Goal: Information Seeking & Learning: Learn about a topic

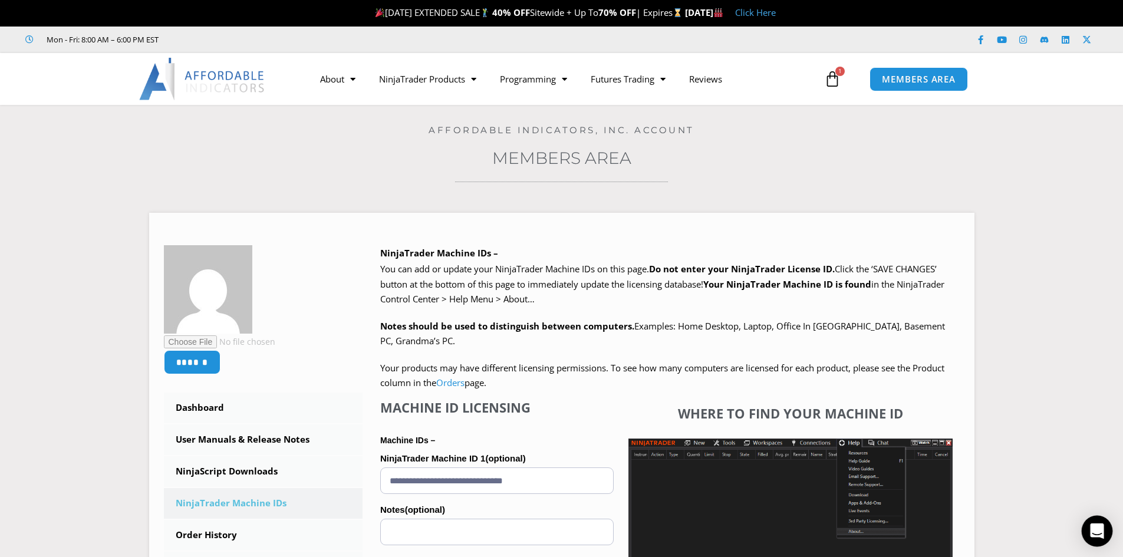
click at [1091, 528] on icon "Open Intercom Messenger" at bounding box center [1097, 531] width 15 height 15
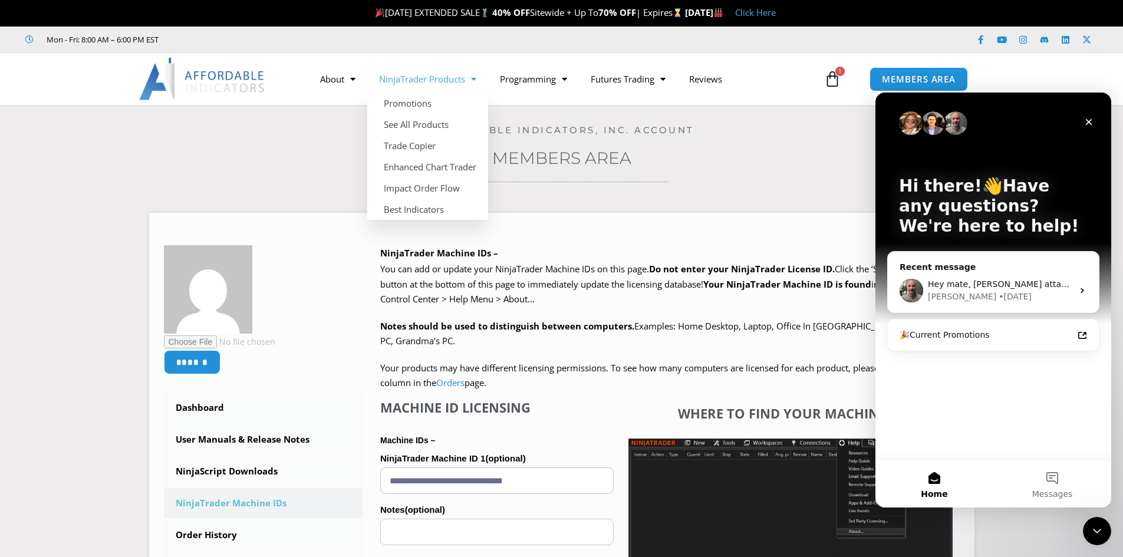
click at [465, 78] on link "NinjaTrader Products" at bounding box center [427, 78] width 121 height 27
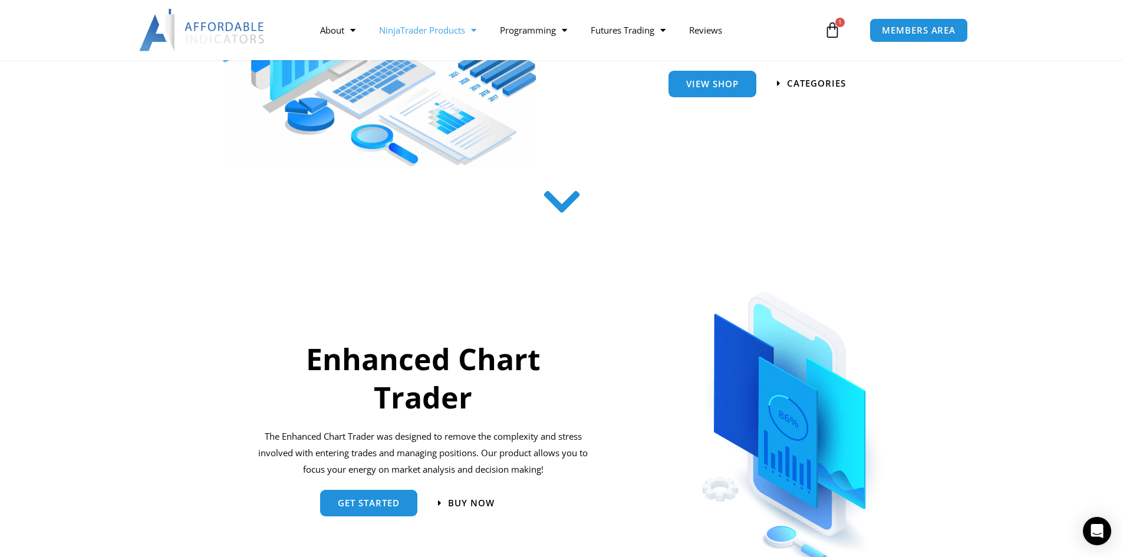
scroll to position [354, 0]
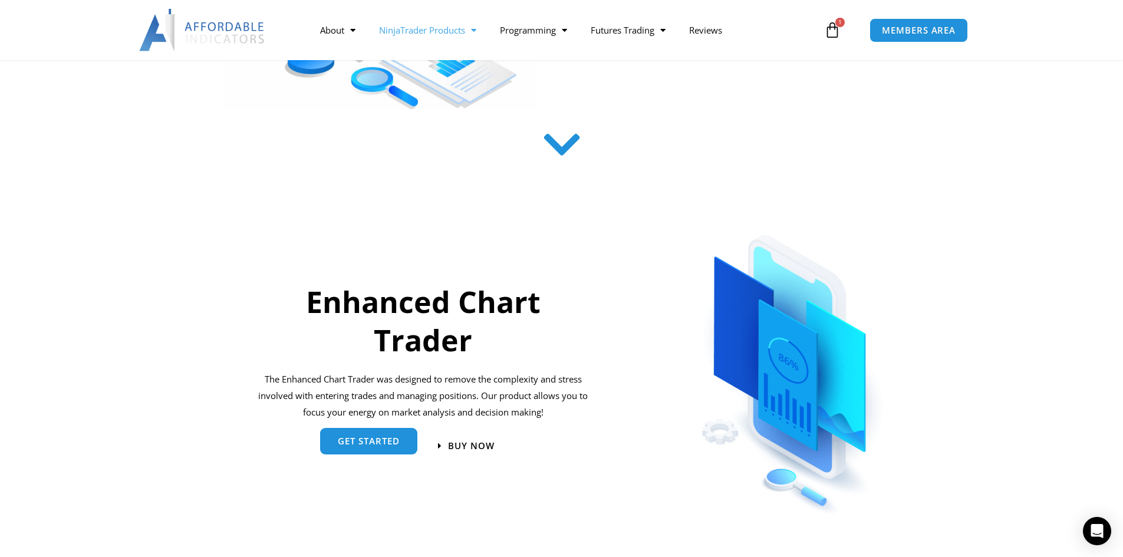
click at [376, 456] on div "get started" at bounding box center [368, 446] width 97 height 27
click at [397, 449] on link "get started" at bounding box center [368, 441] width 97 height 27
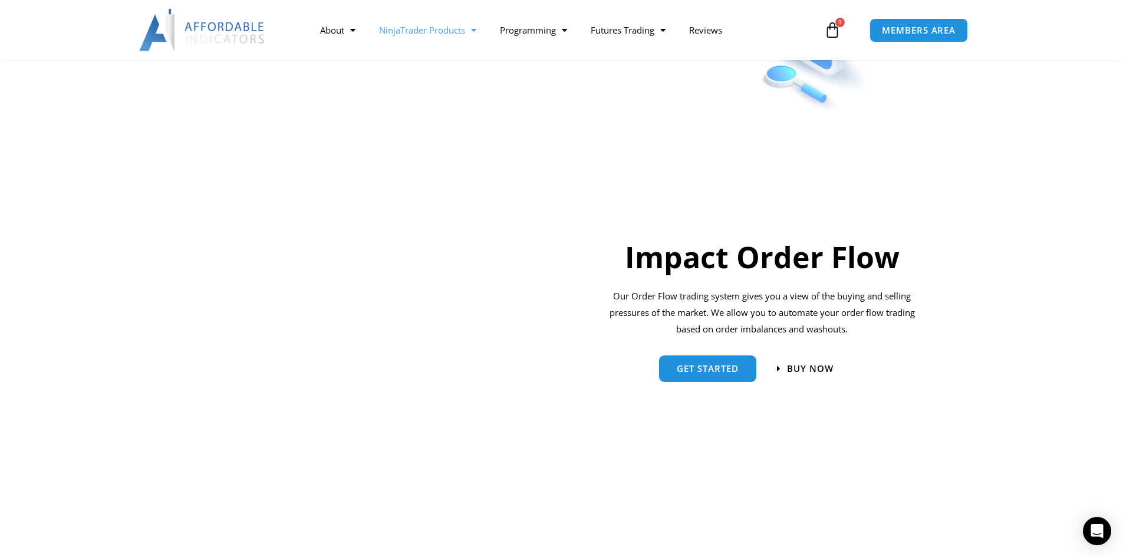
scroll to position [766, 0]
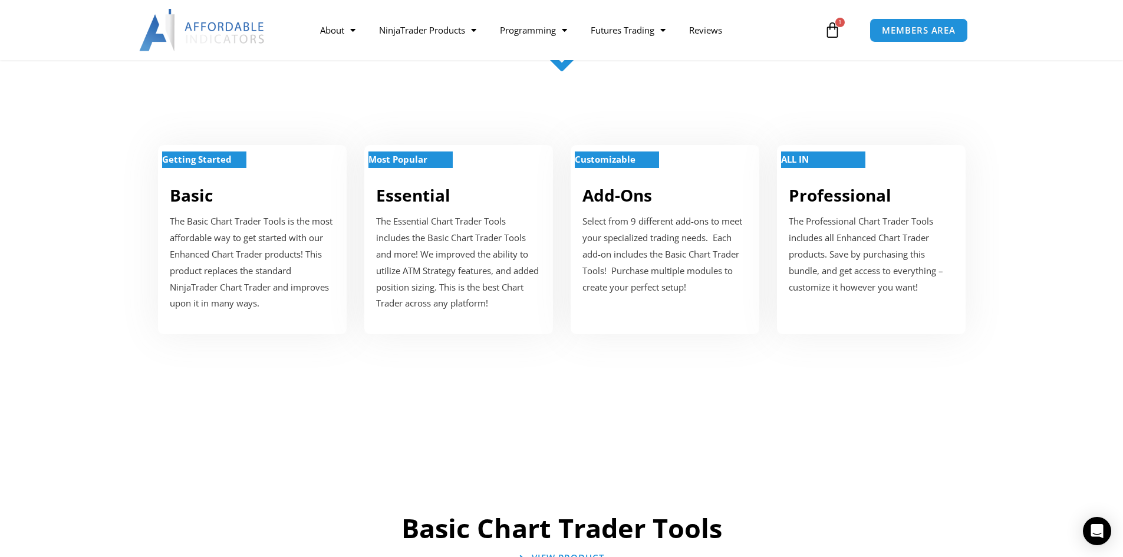
scroll to position [295, 0]
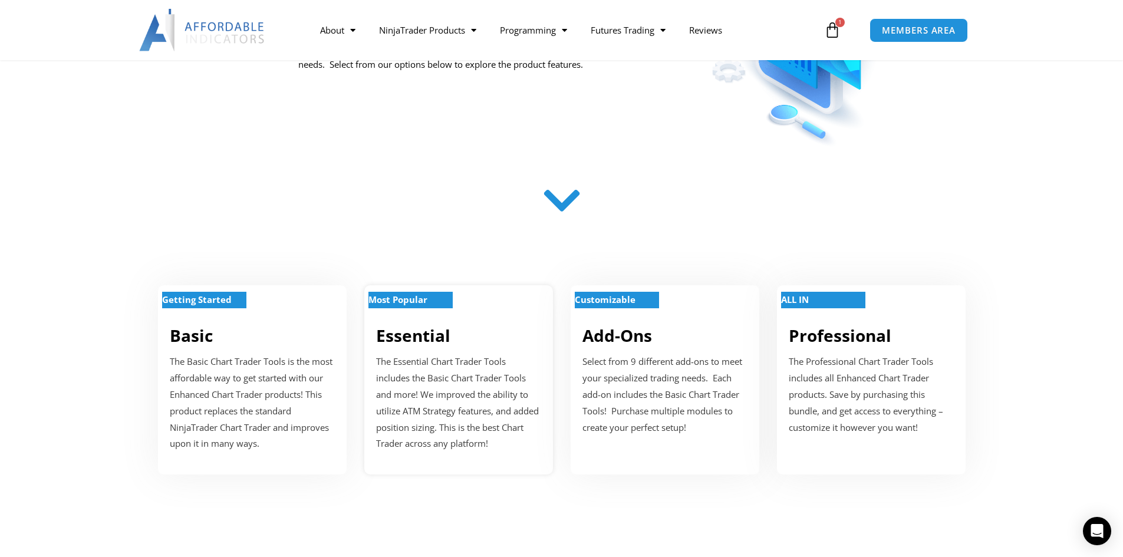
click at [399, 454] on div "The Essential Chart Trader Tools includes the Basic Chart Trader Tools and more…" at bounding box center [458, 407] width 165 height 99
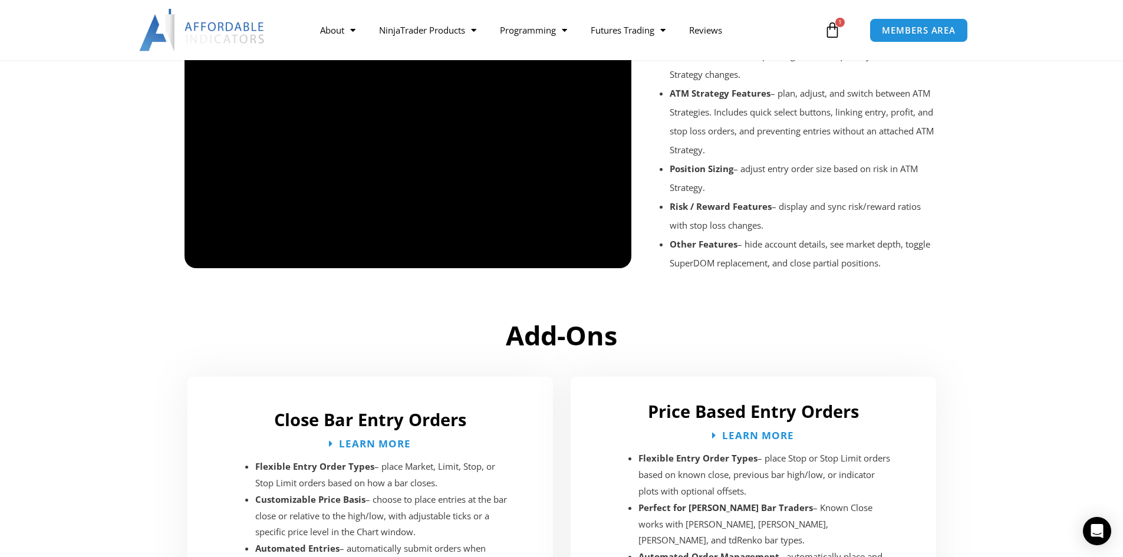
scroll to position [1529, 0]
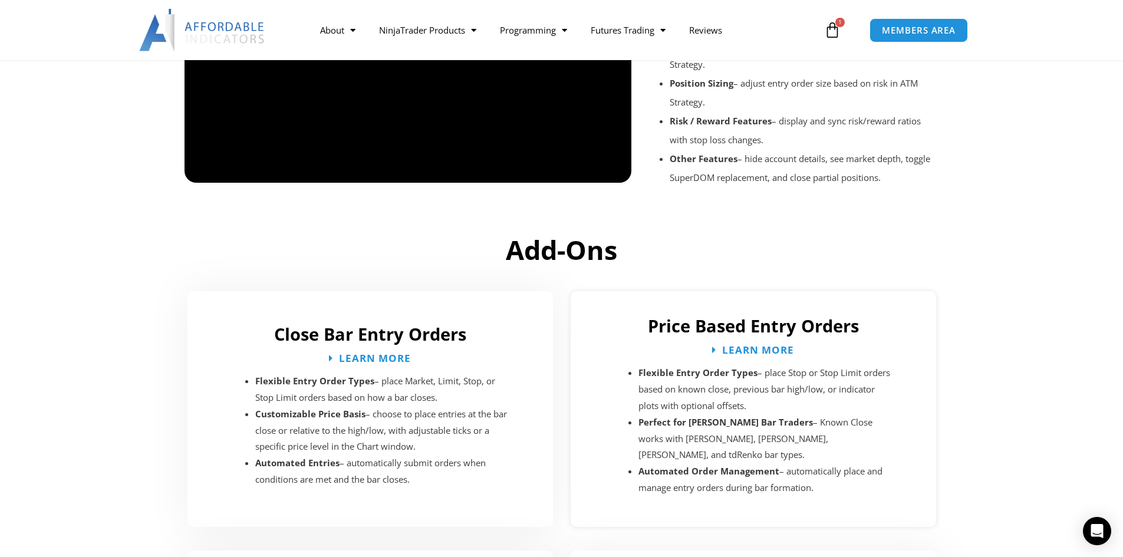
click at [728, 327] on h2 "Price Based Entry Orders" at bounding box center [754, 326] width 342 height 22
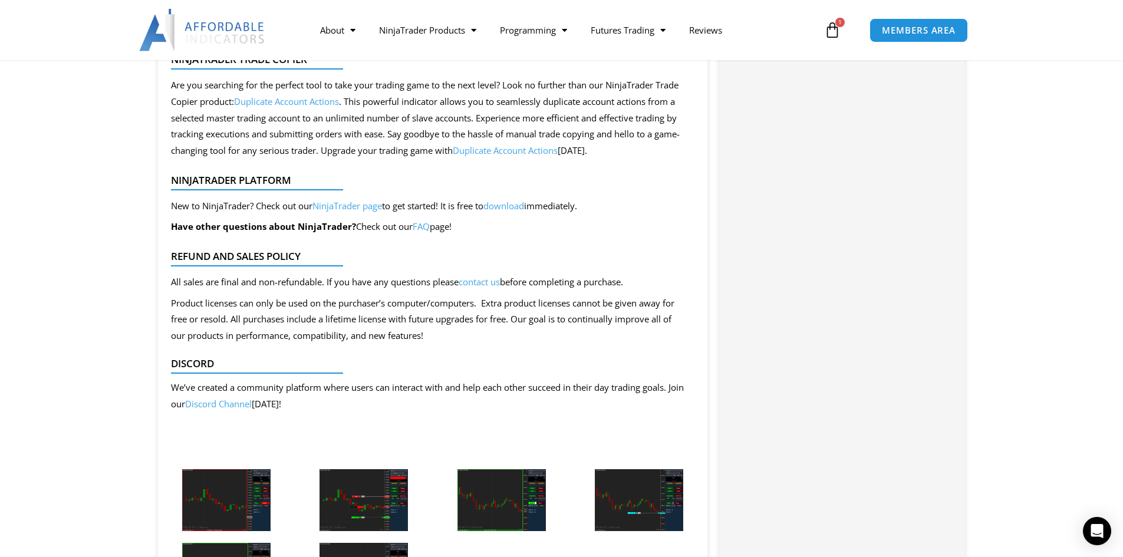
scroll to position [1887, 0]
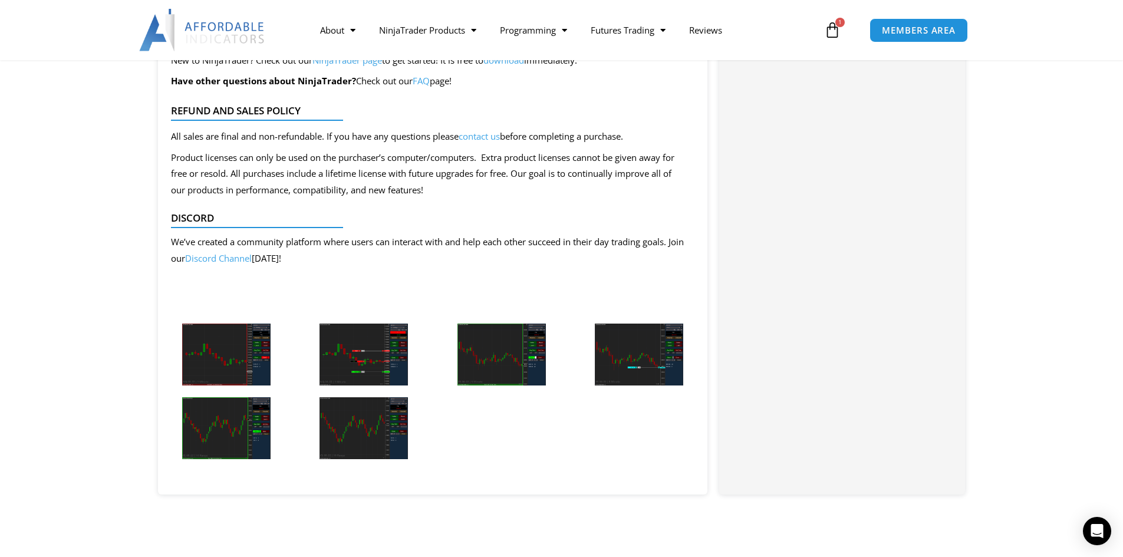
click at [244, 337] on img at bounding box center [226, 355] width 88 height 62
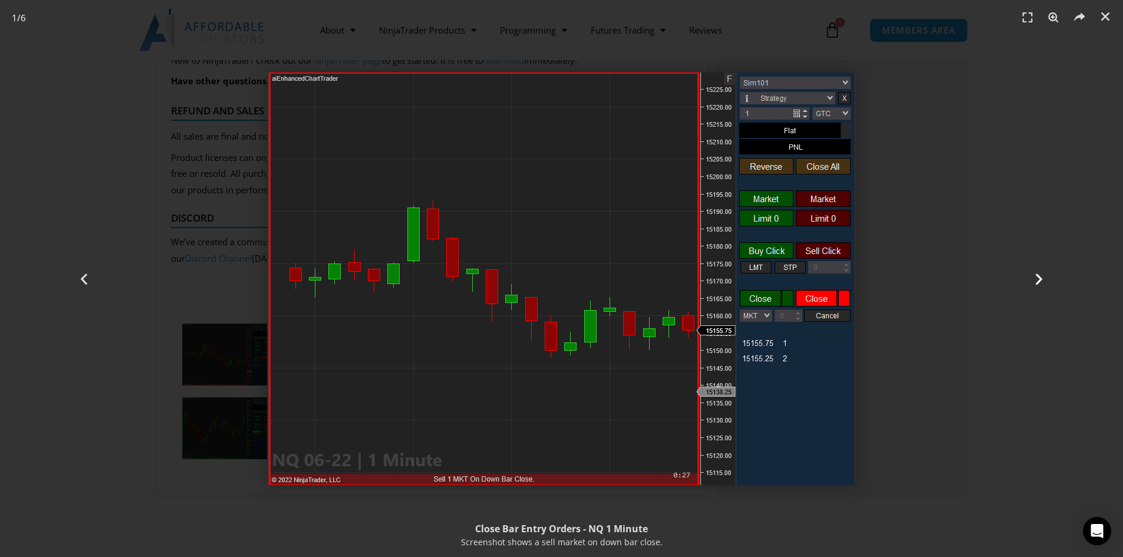
click at [1049, 282] on div "Next" at bounding box center [1039, 278] width 169 height 557
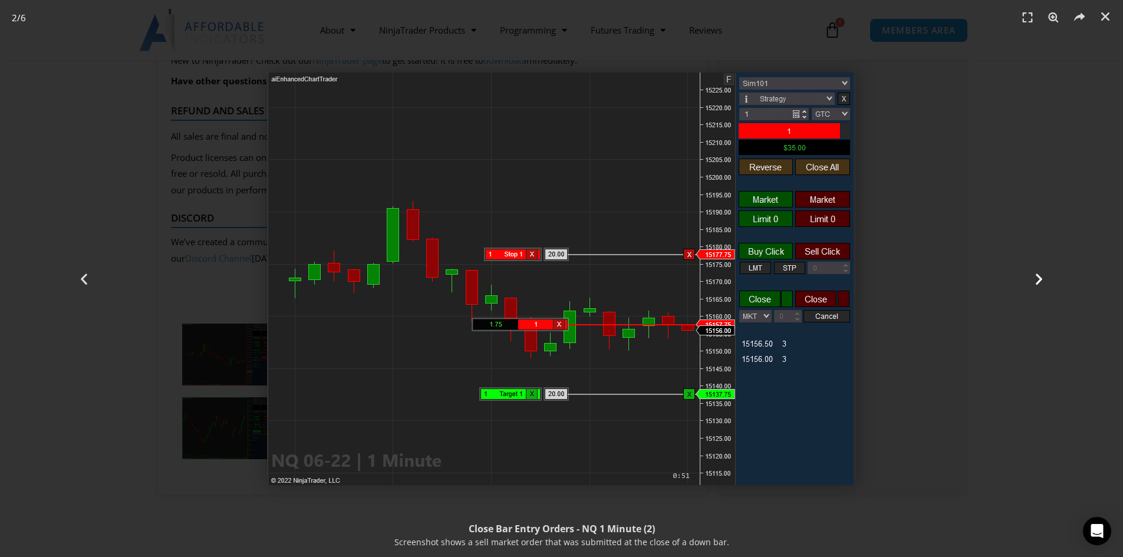
click at [1049, 282] on div "Next" at bounding box center [1039, 278] width 169 height 557
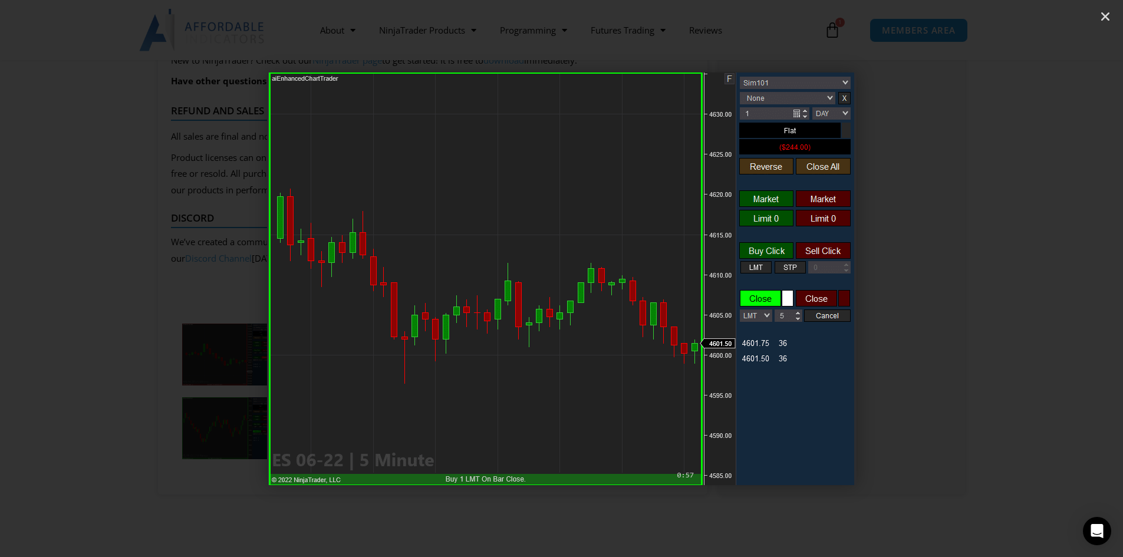
click at [1049, 282] on div "Next" at bounding box center [1039, 278] width 169 height 557
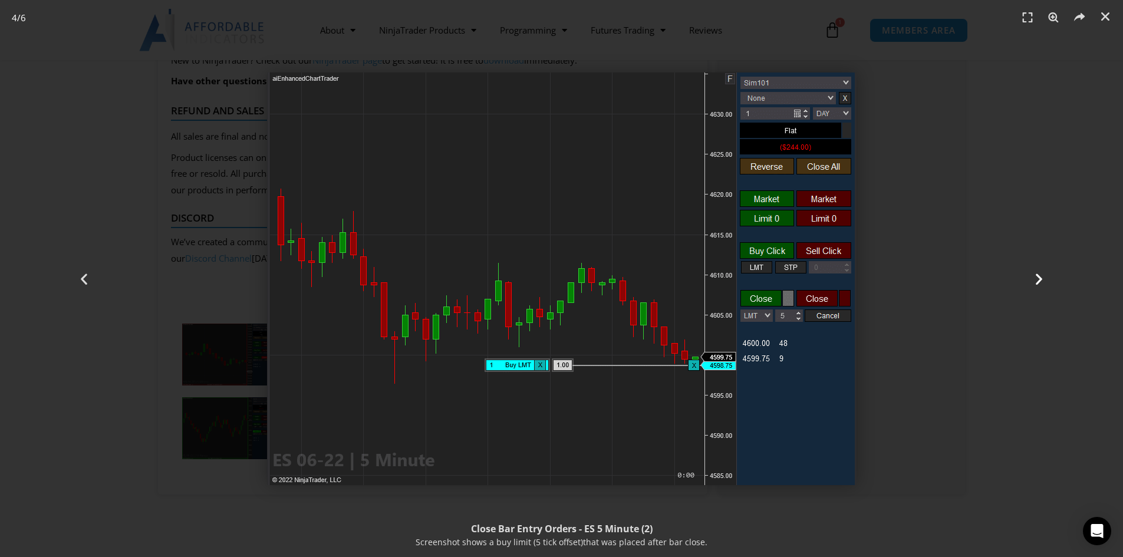
click at [1049, 282] on div "Next" at bounding box center [1039, 278] width 169 height 557
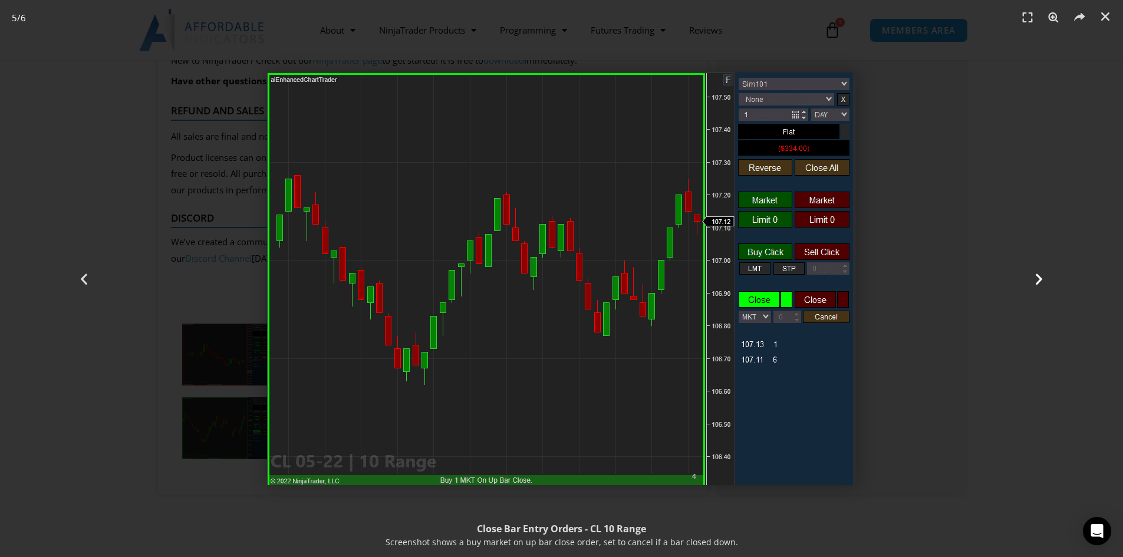
click at [1049, 282] on div "Next" at bounding box center [1039, 278] width 169 height 557
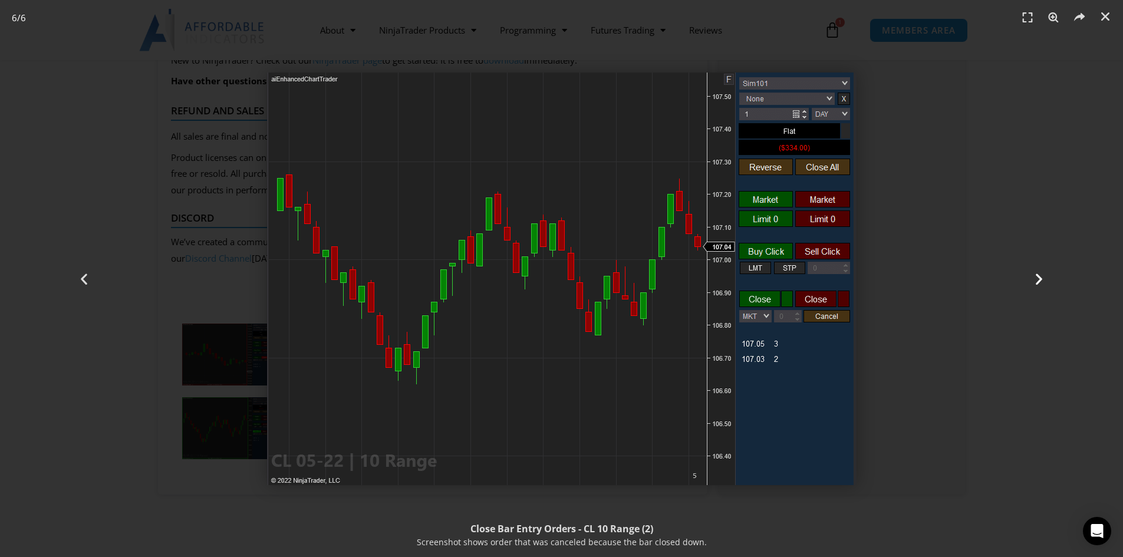
click at [1049, 282] on div "Next" at bounding box center [1039, 278] width 169 height 557
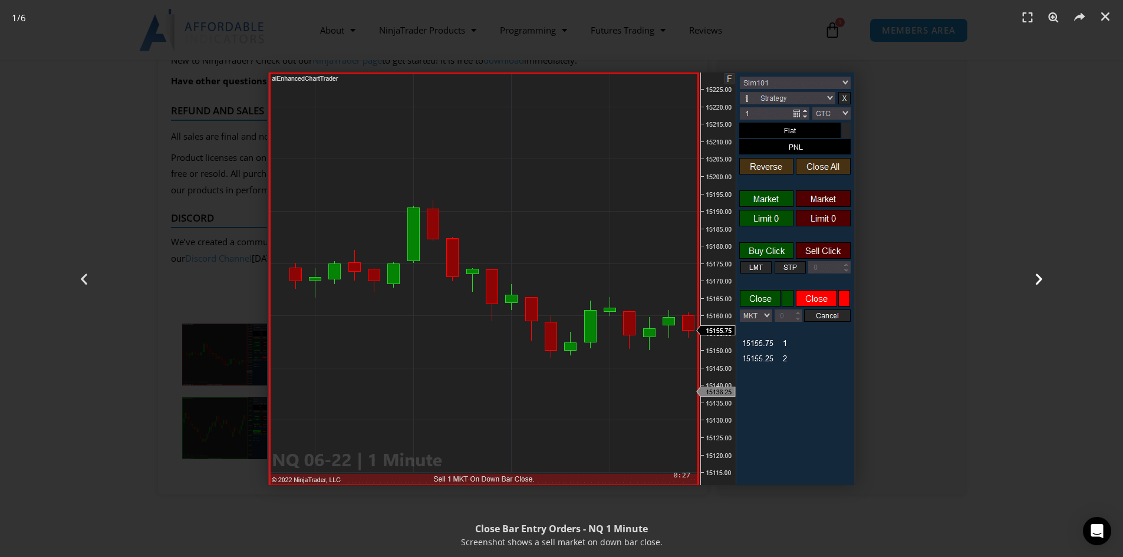
click at [1049, 282] on div "Next" at bounding box center [1039, 278] width 169 height 557
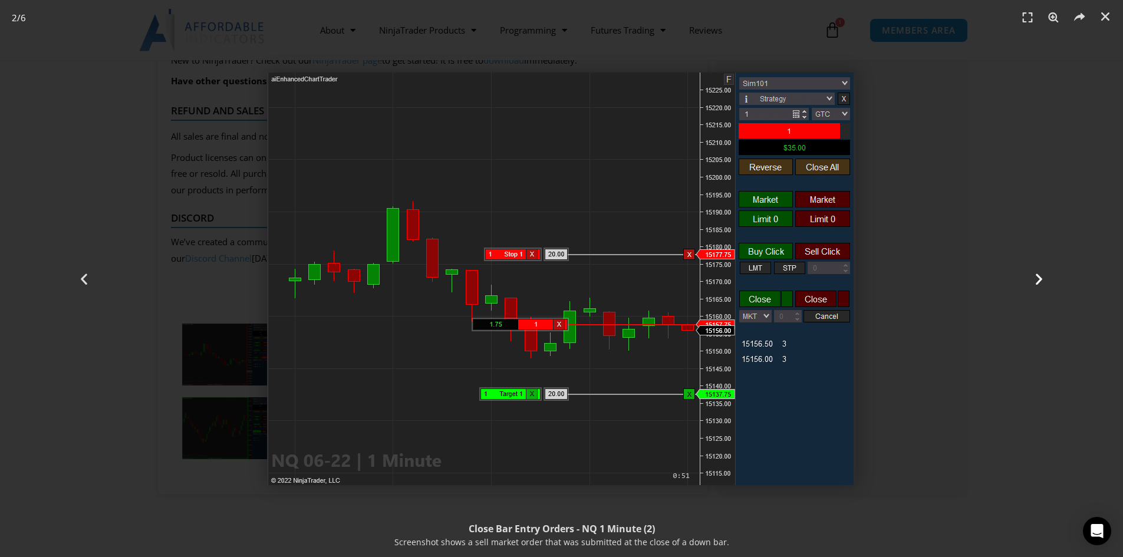
click at [1049, 282] on div "Next" at bounding box center [1039, 278] width 169 height 557
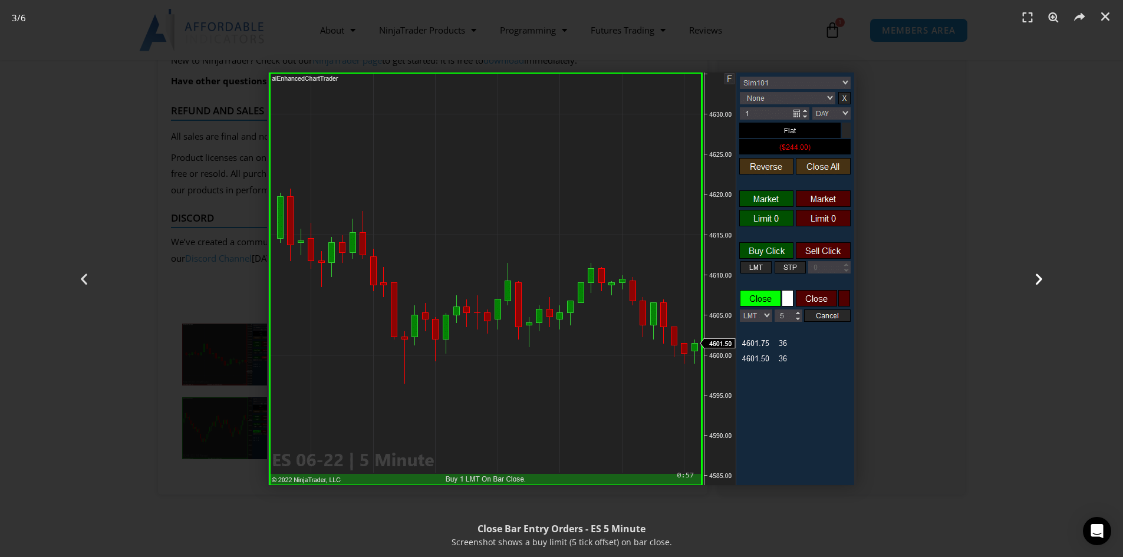
click at [1049, 282] on div "Next" at bounding box center [1039, 278] width 169 height 557
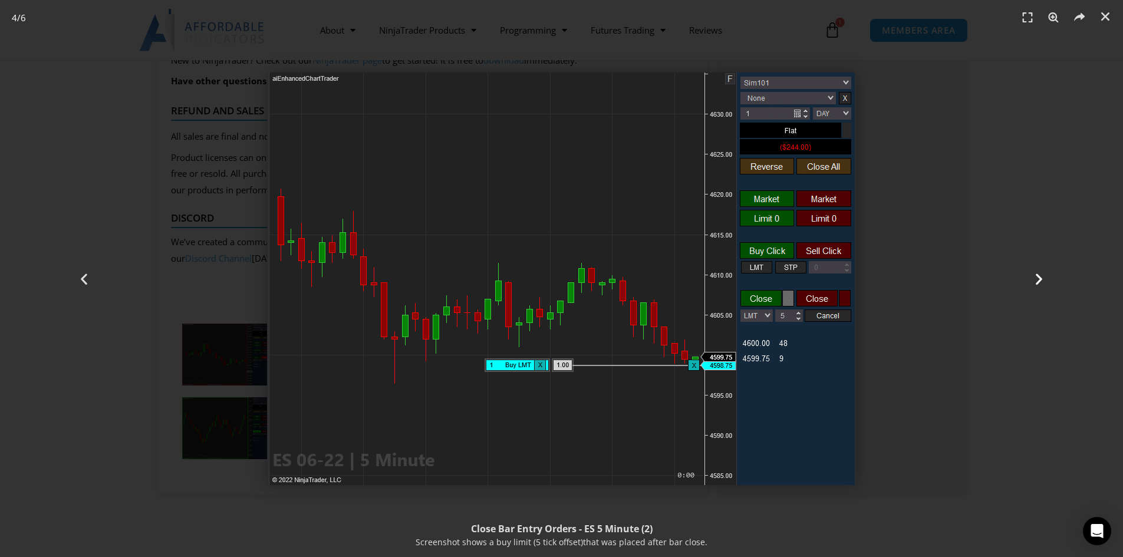
click at [1049, 282] on div "Next" at bounding box center [1039, 278] width 169 height 557
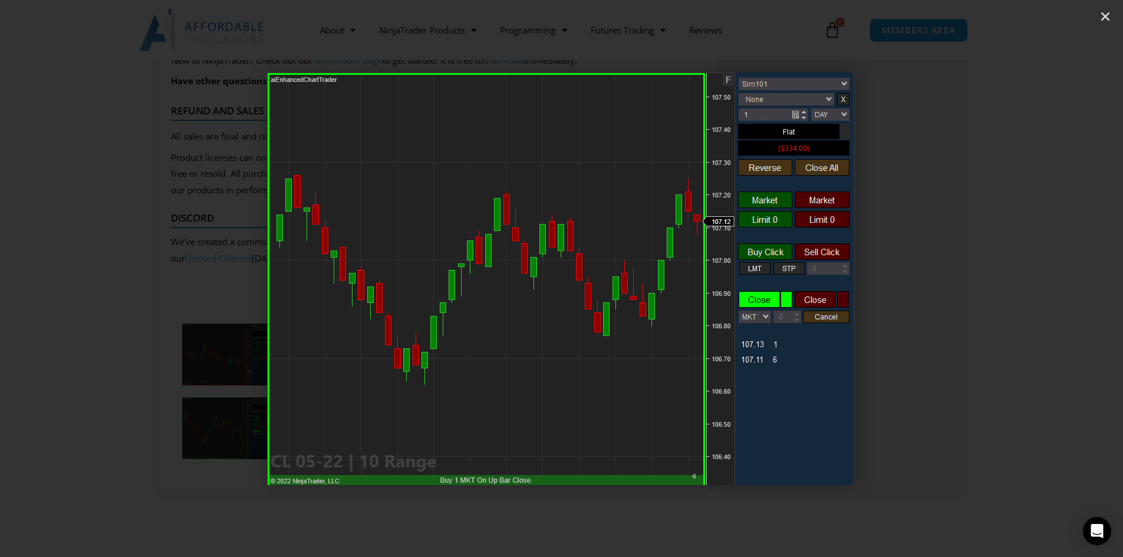
click at [1049, 282] on div "Next" at bounding box center [1039, 278] width 169 height 557
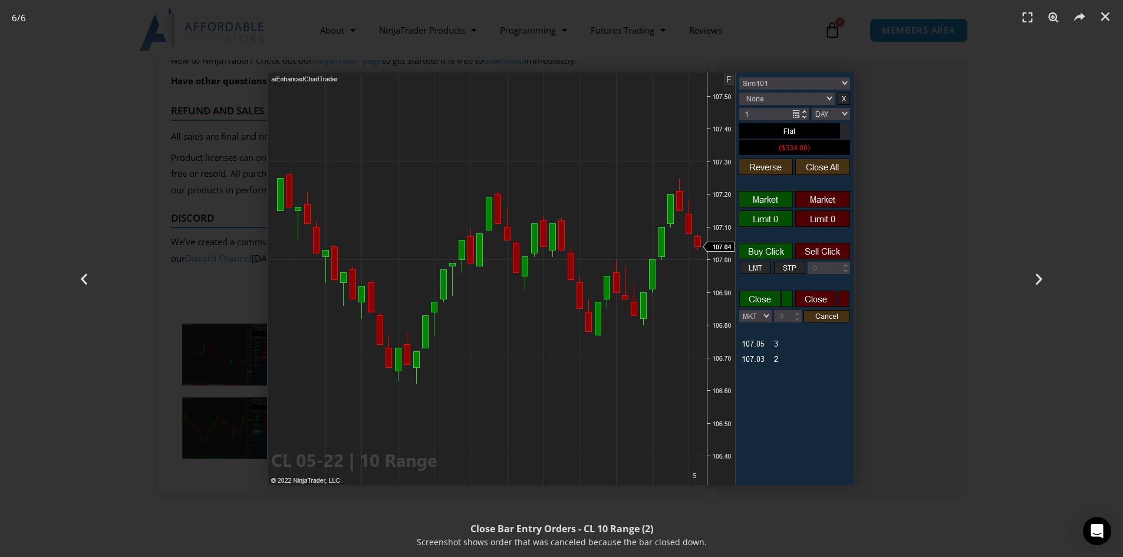
click at [920, 292] on div "6 / 6" at bounding box center [561, 278] width 1041 height 475
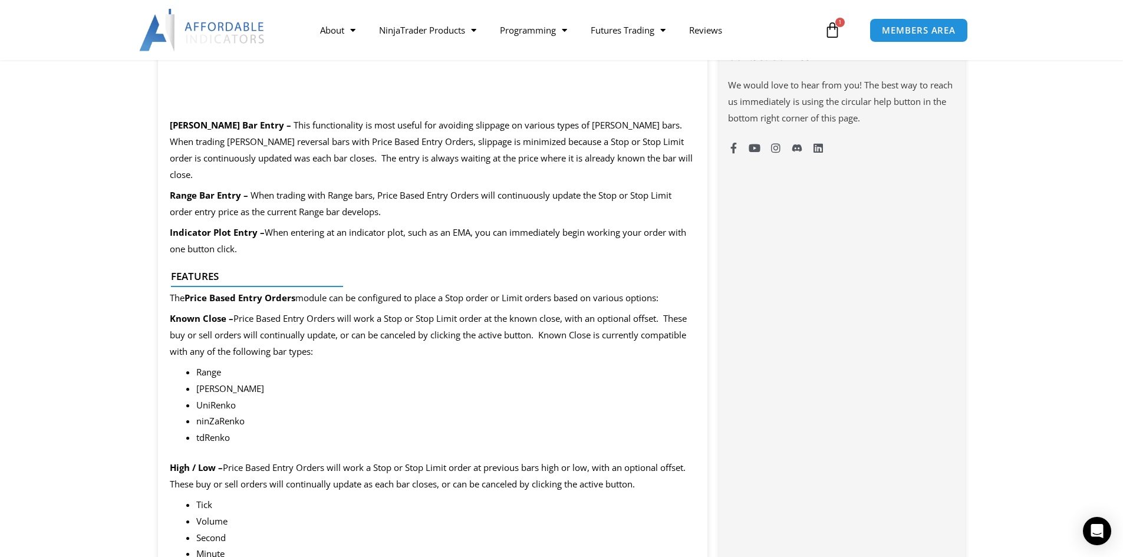
scroll to position [943, 0]
click at [1097, 528] on icon "Open Intercom Messenger" at bounding box center [1097, 531] width 14 height 15
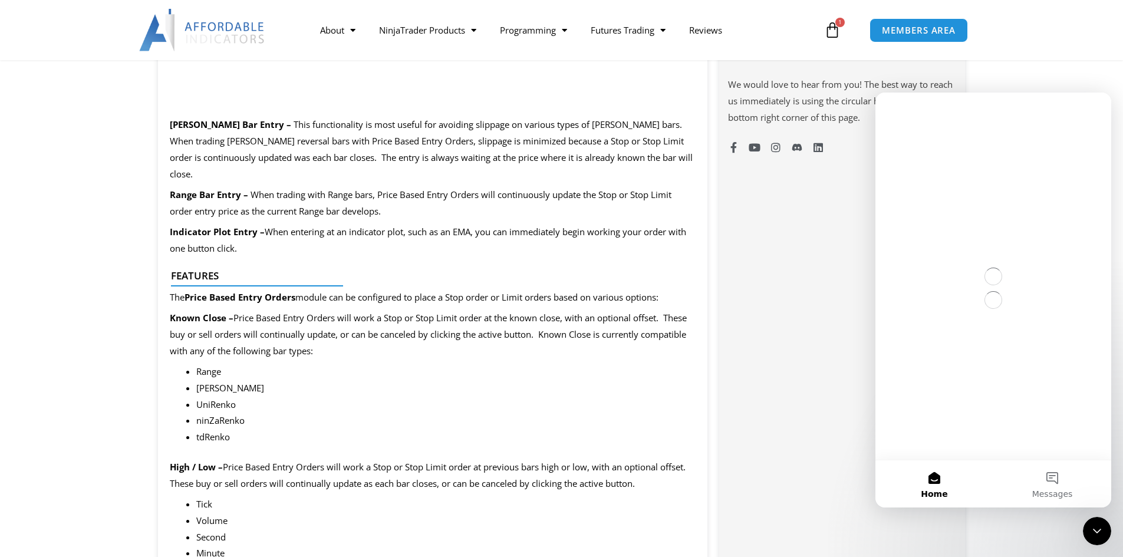
scroll to position [0, 0]
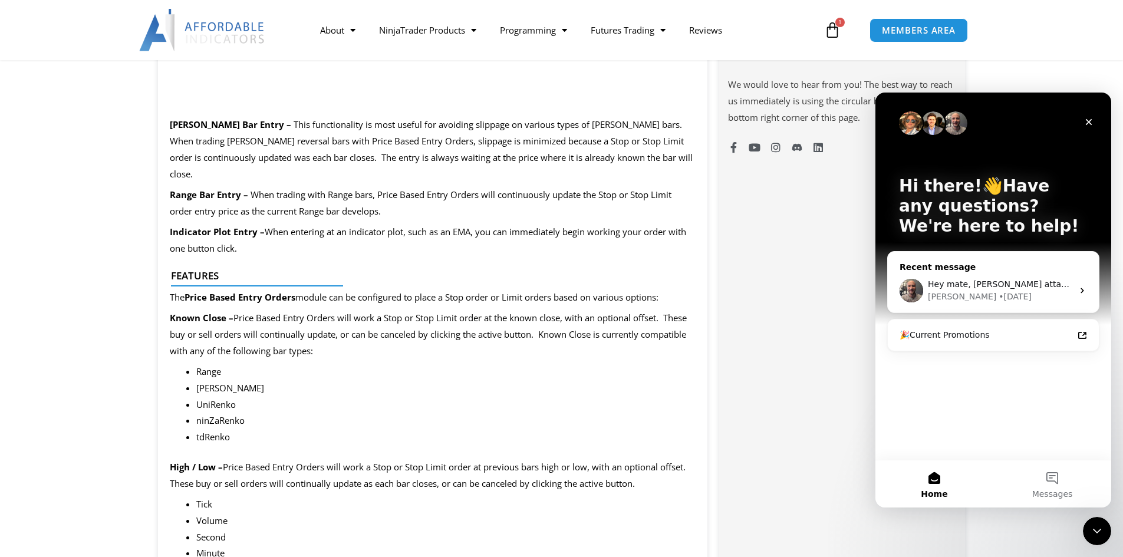
click at [1009, 292] on div "[PERSON_NAME] • [DATE]" at bounding box center [1000, 297] width 145 height 12
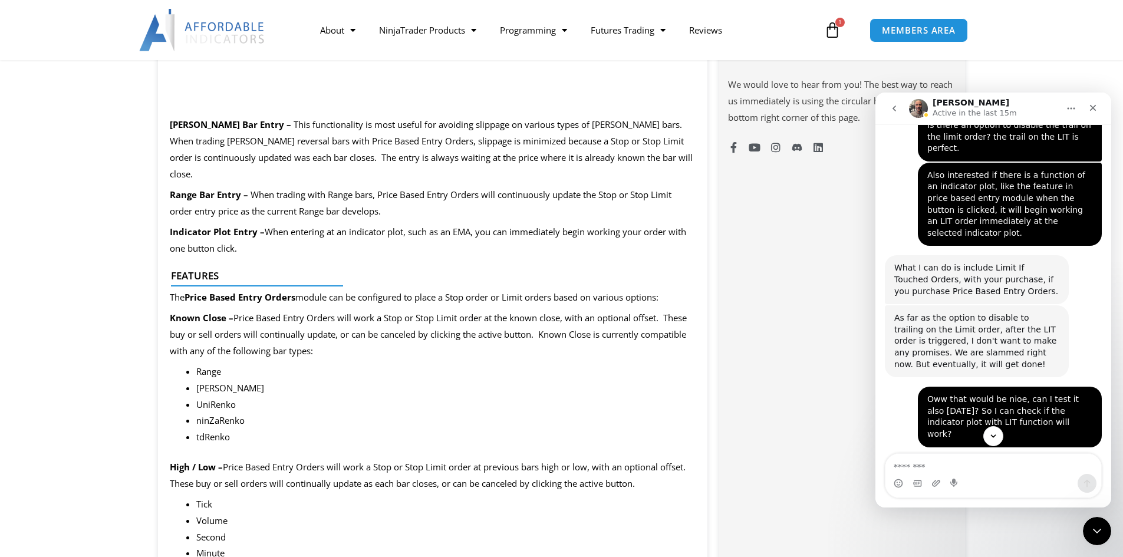
scroll to position [2753, 0]
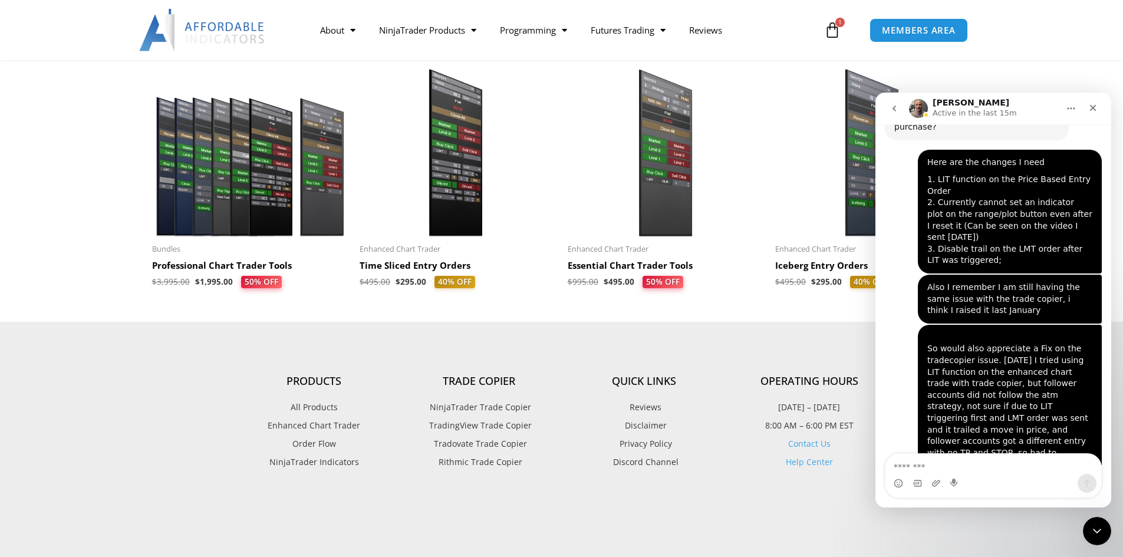
scroll to position [4227, 0]
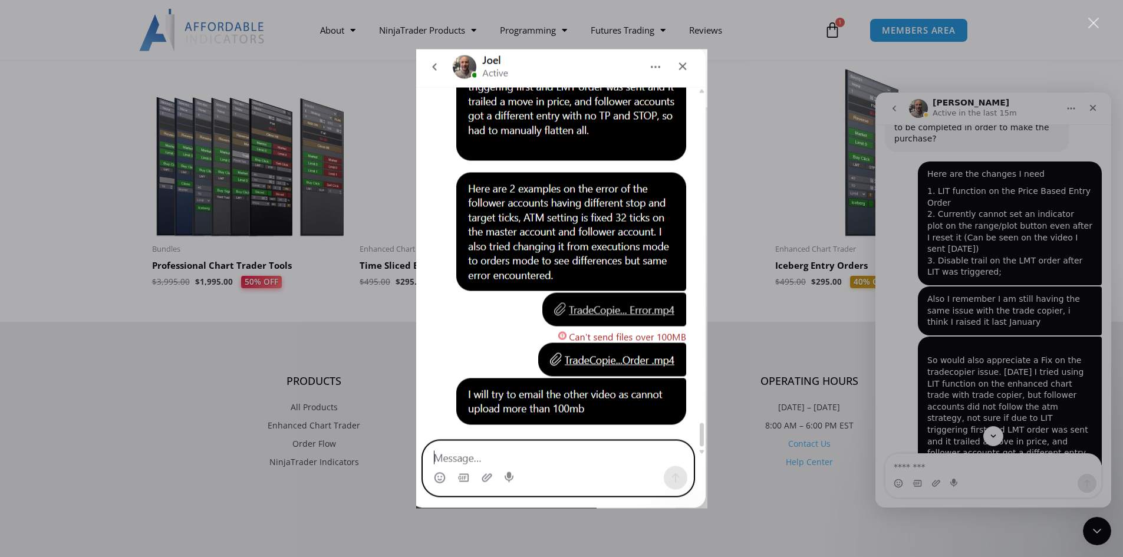
click at [801, 206] on div "Intercom messenger" at bounding box center [561, 278] width 1123 height 557
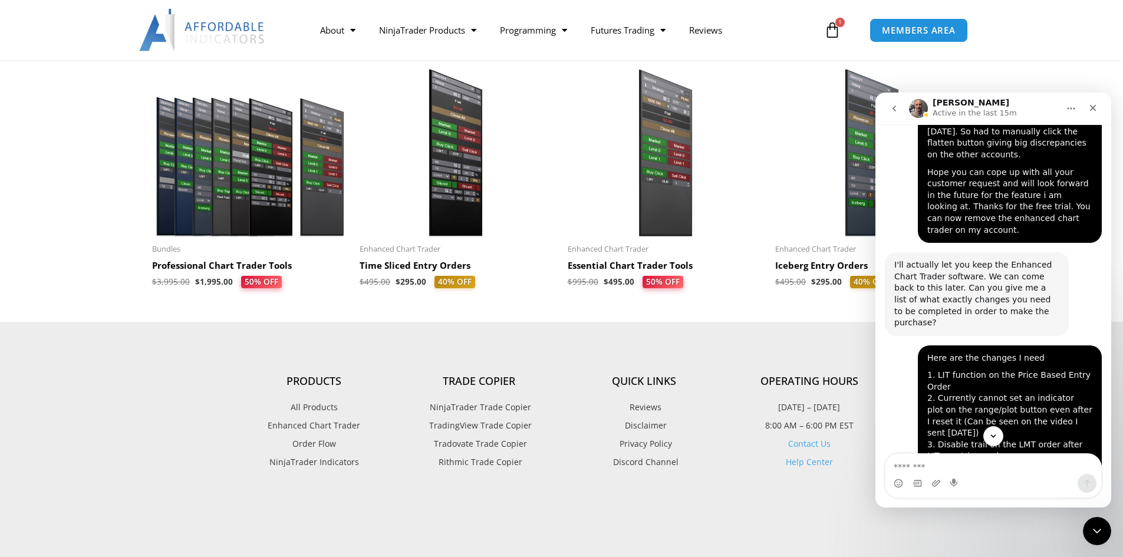
scroll to position [4050, 0]
